Goal: Find contact information: Find contact information

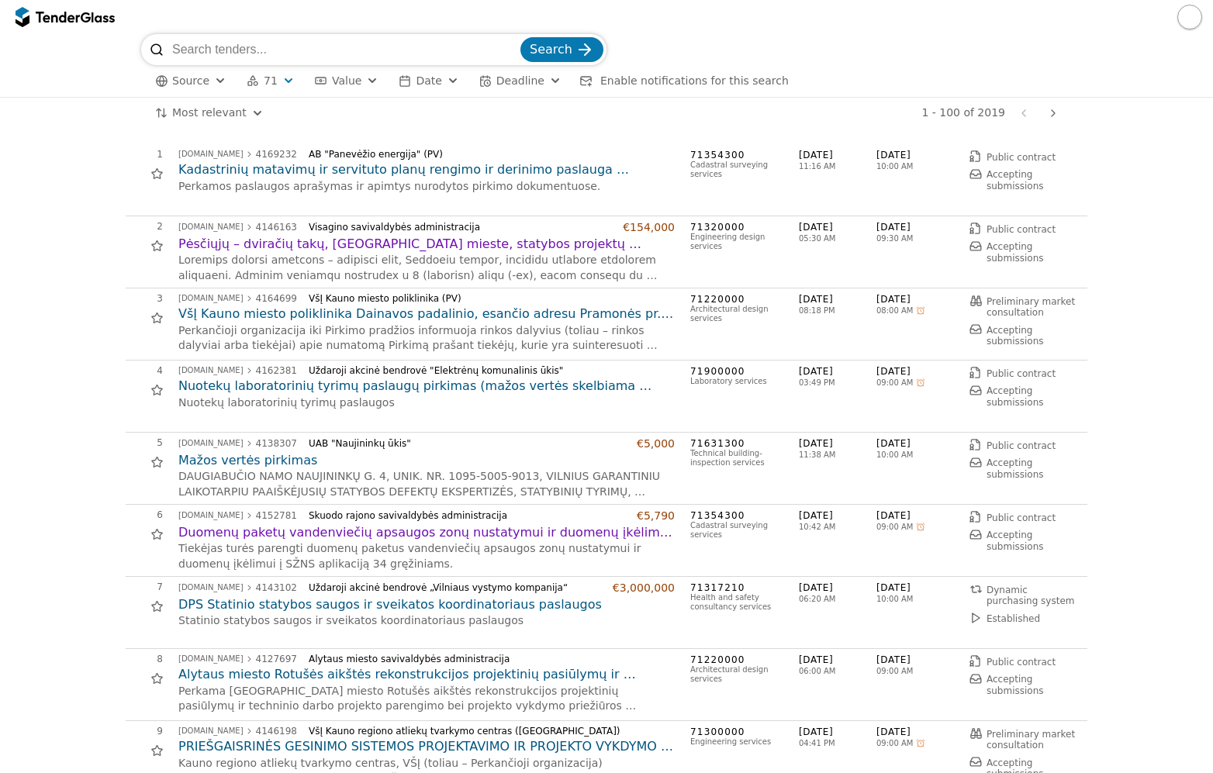
click at [351, 165] on h2 "Kadastrinių matavimų ir servituto planų rengimo ir derinimo paslauga (skelbiama…" at bounding box center [426, 169] width 497 height 17
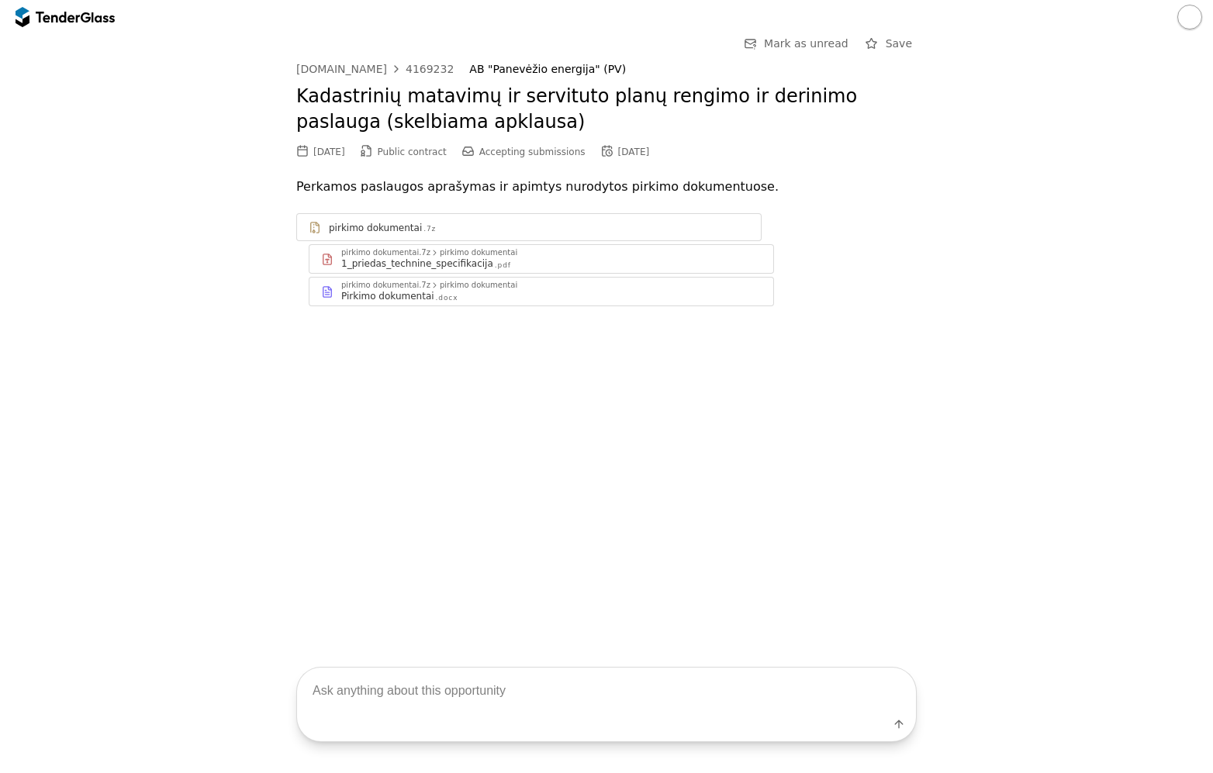
click at [422, 288] on div at bounding box center [434, 285] width 27 height 29
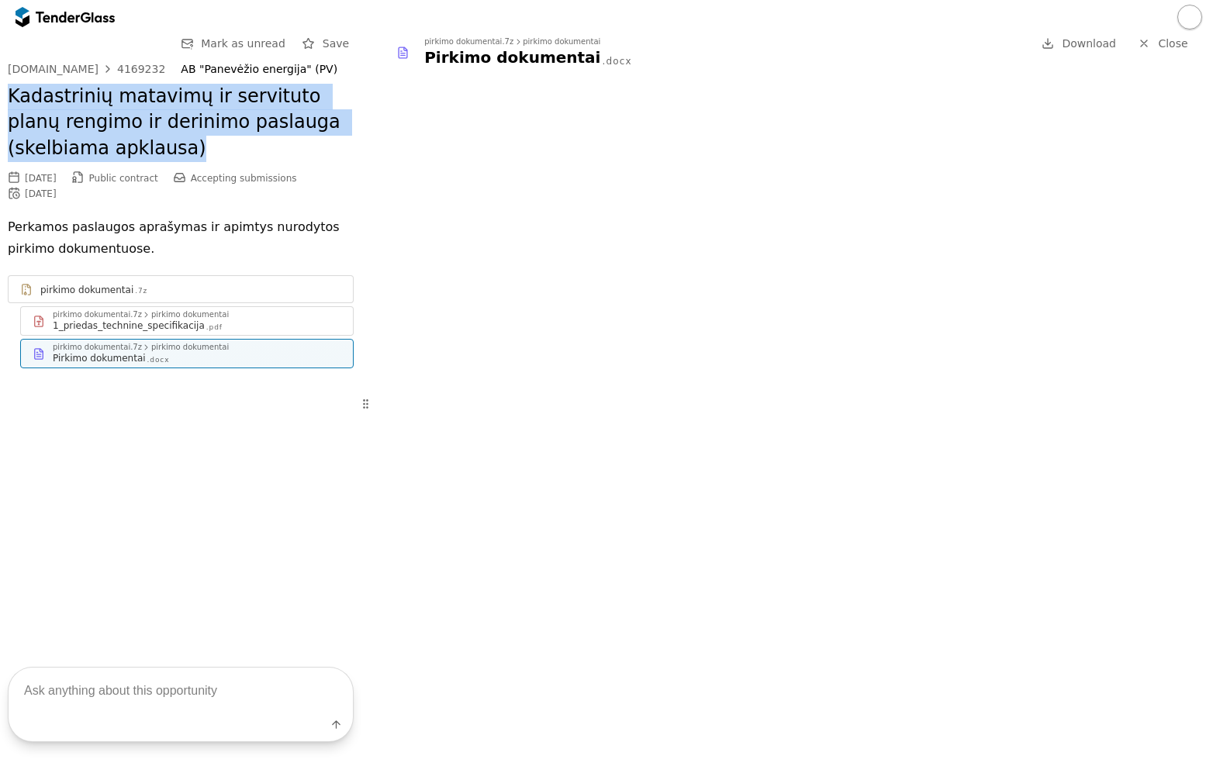
drag, startPoint x: 116, startPoint y: 155, endPoint x: 3, endPoint y: 107, distance: 122.3
click at [3, 107] on div "Go Back Mark as unread Save viesiejipirkimai.lt 4169232 AB "Panevėžio energija"…" at bounding box center [181, 335] width 362 height 602
copy h2 "Kadastrinių matavimų ir servituto planų rengimo ir derinimo paslauga (skelbiama…"
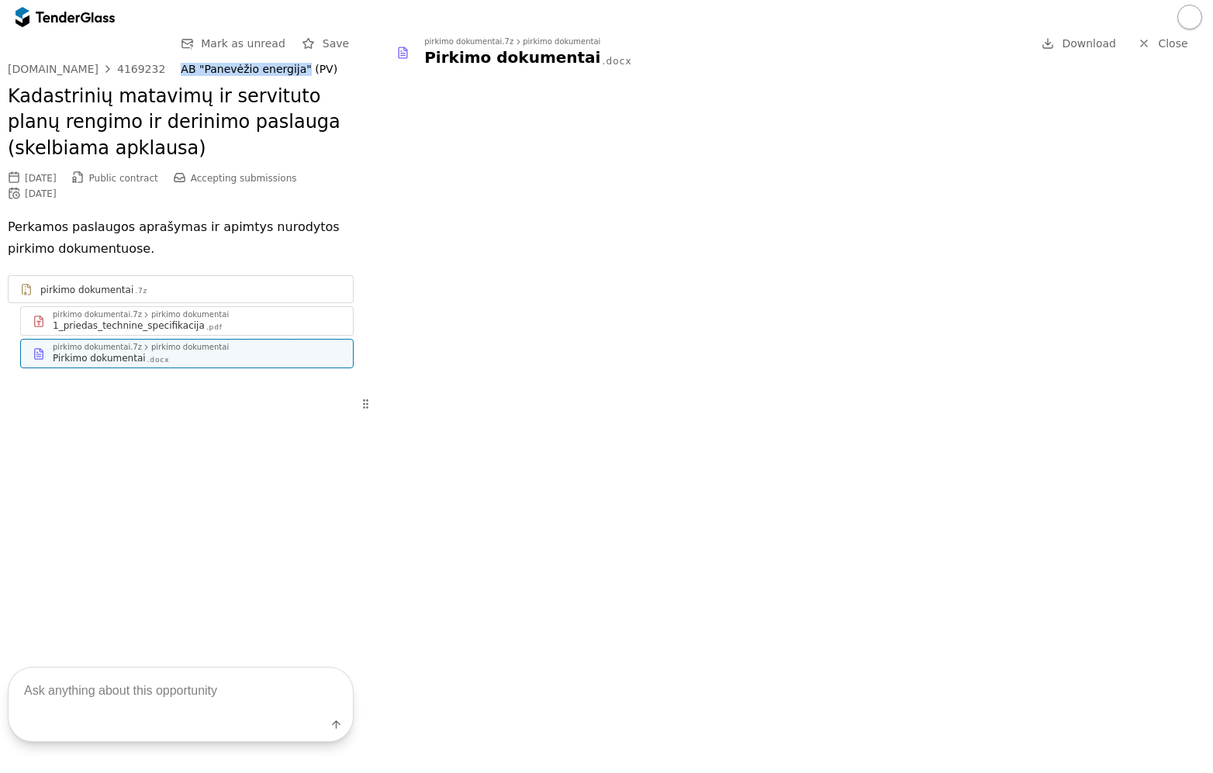
drag, startPoint x: 162, startPoint y: 64, endPoint x: 277, endPoint y: 71, distance: 115.0
click at [277, 71] on div "AB "Panevėžio energija" (PV)" at bounding box center [259, 69] width 157 height 13
copy div "AB "Panevėžio energija""
click at [104, 67] on link "viesiejipirkimai.lt 4169232" at bounding box center [86, 69] width 157 height 12
drag, startPoint x: 146, startPoint y: 59, endPoint x: 104, endPoint y: 62, distance: 42.0
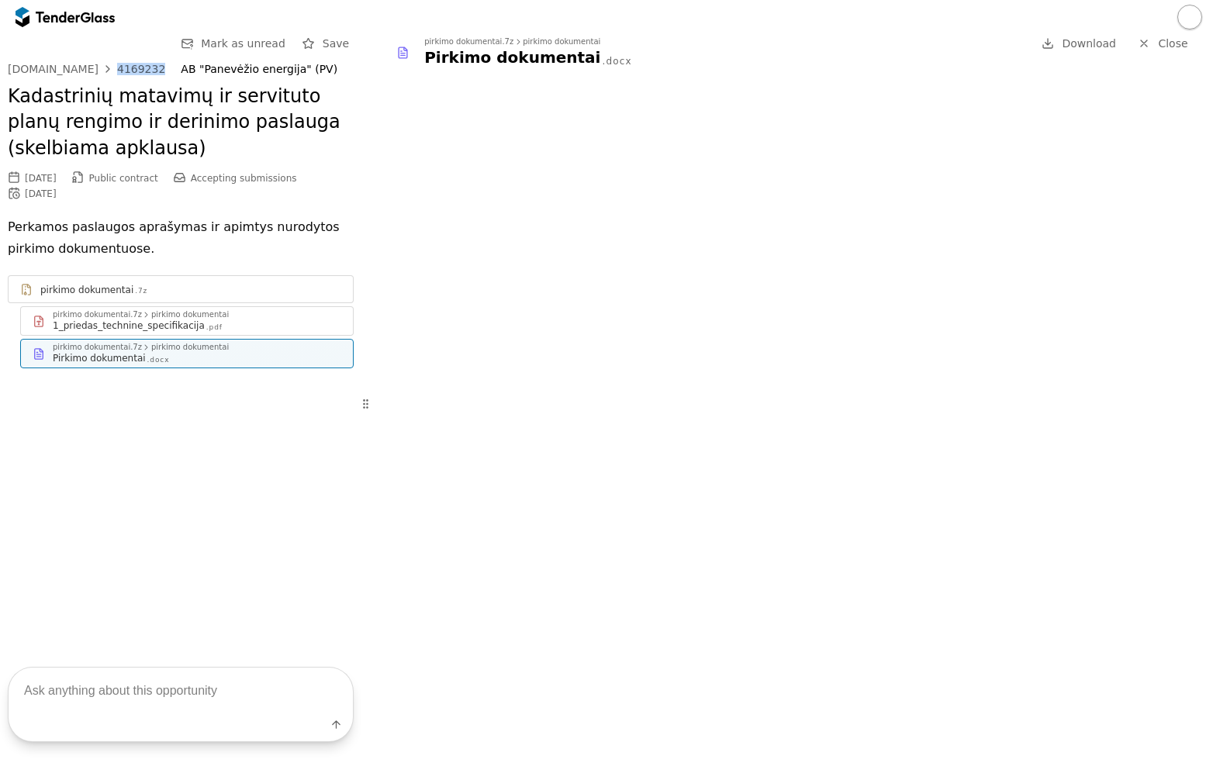
click at [104, 62] on div "Go Back Mark as unread Save viesiejipirkimai.lt 4169232 AB "Panevėžio energija"…" at bounding box center [181, 213] width 346 height 358
click at [144, 71] on div "4169232" at bounding box center [141, 69] width 48 height 11
copy div "4169232"
